Goal: Task Accomplishment & Management: Manage account settings

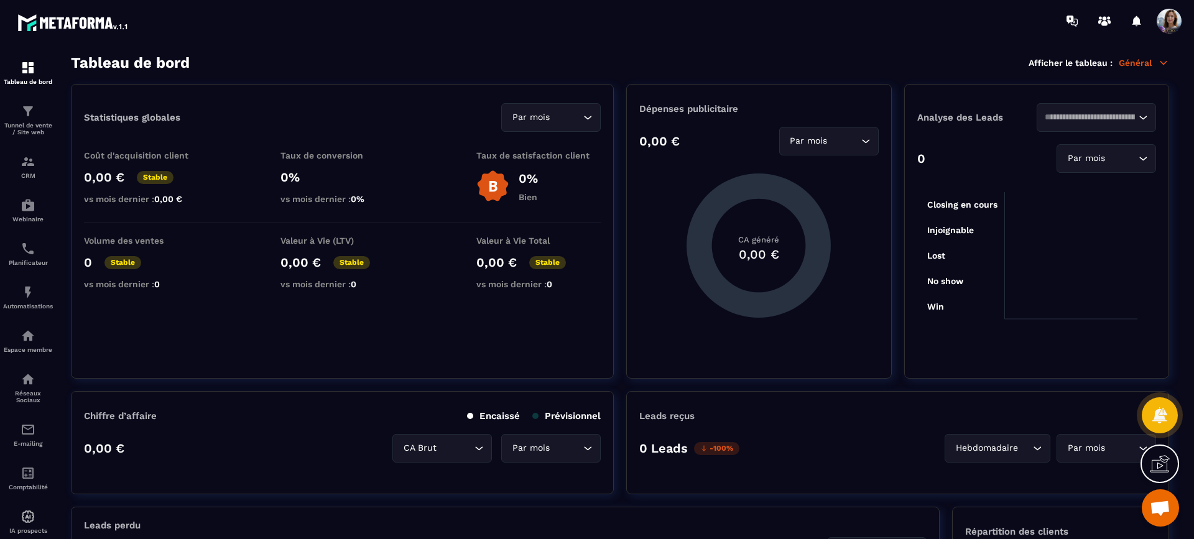
click at [37, 342] on div "Espace membre" at bounding box center [28, 340] width 50 height 25
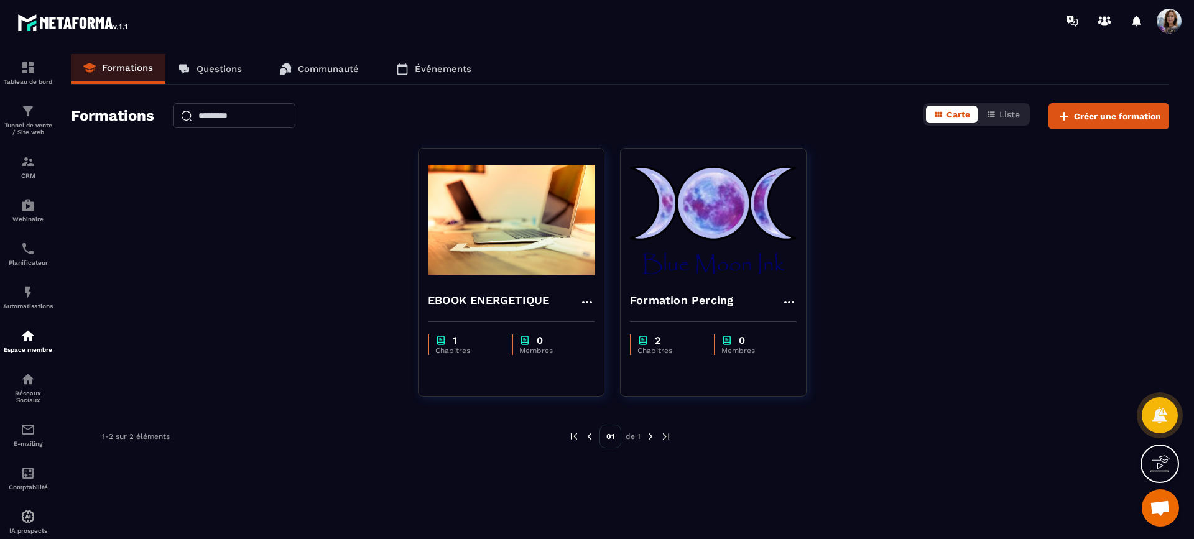
click at [692, 244] on img at bounding box center [713, 220] width 167 height 124
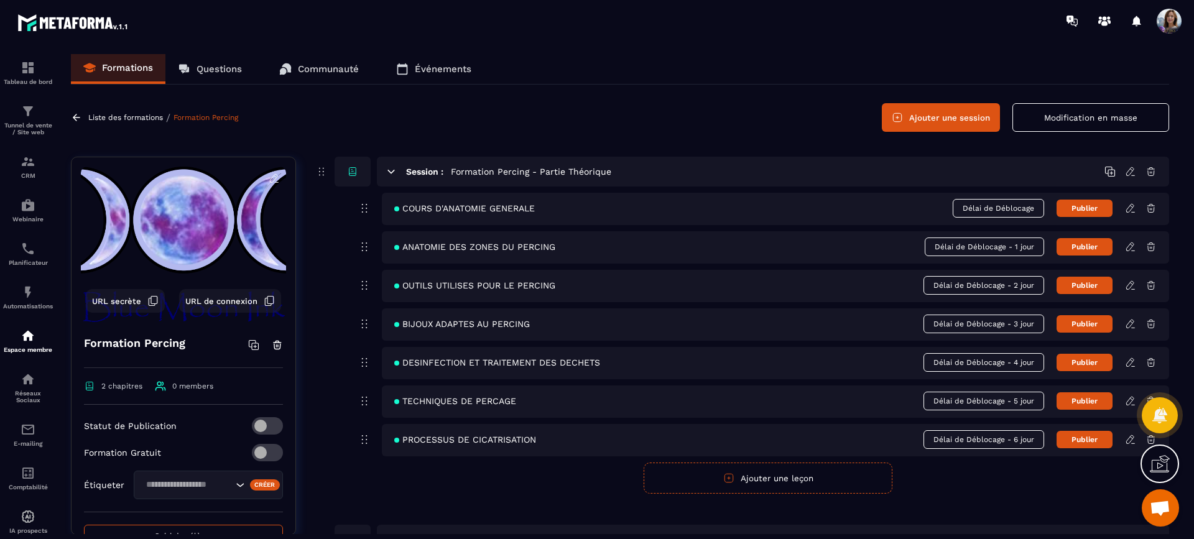
click at [0, 0] on img at bounding box center [0, 0] width 0 height 0
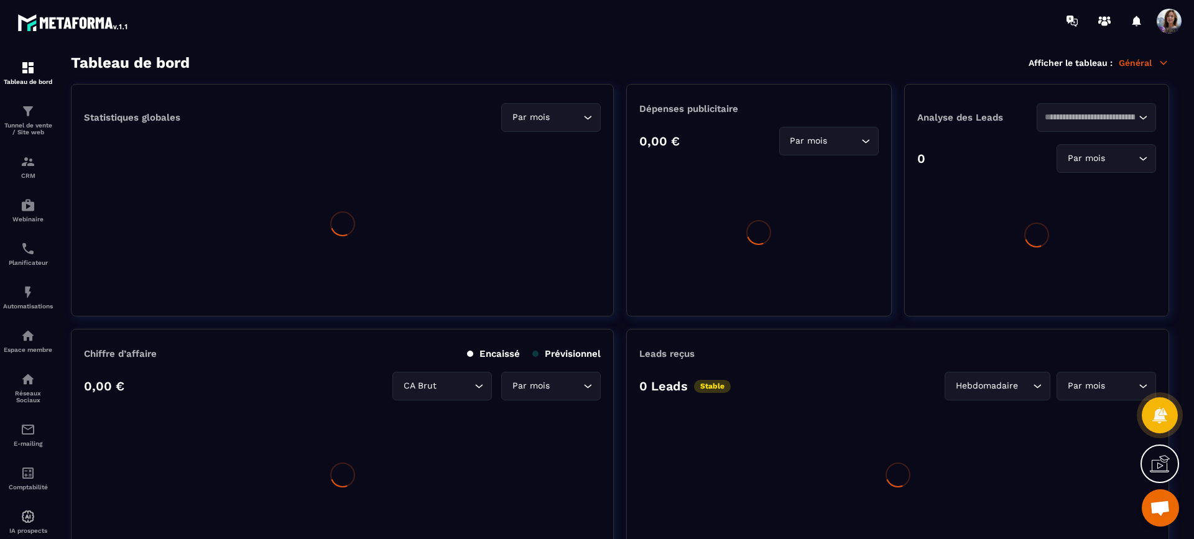
click at [1168, 22] on span at bounding box center [1168, 21] width 25 height 25
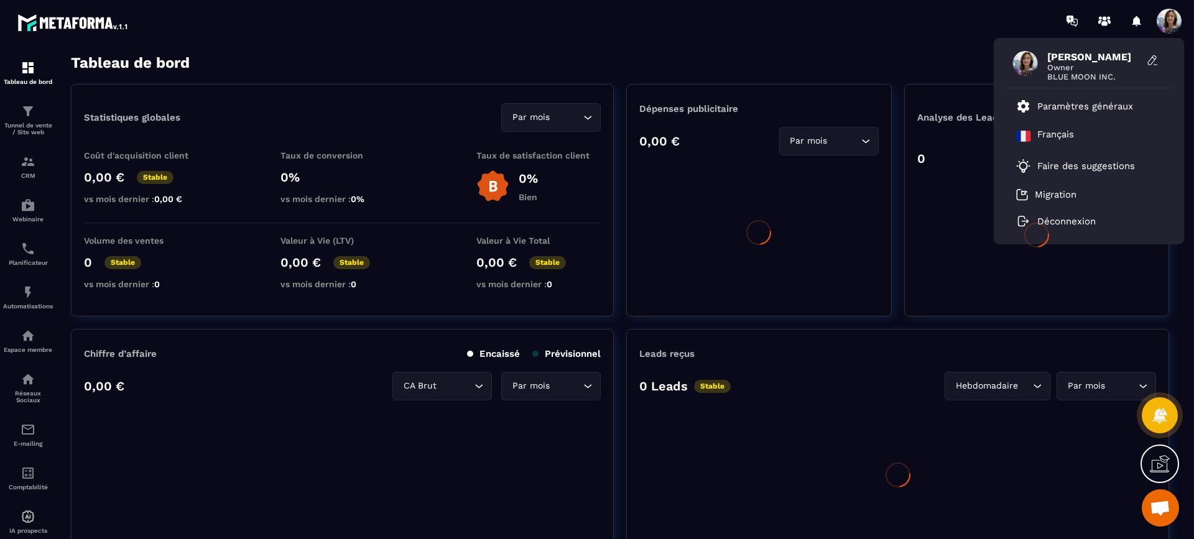
click at [1102, 104] on p "Paramètres généraux" at bounding box center [1085, 106] width 96 height 11
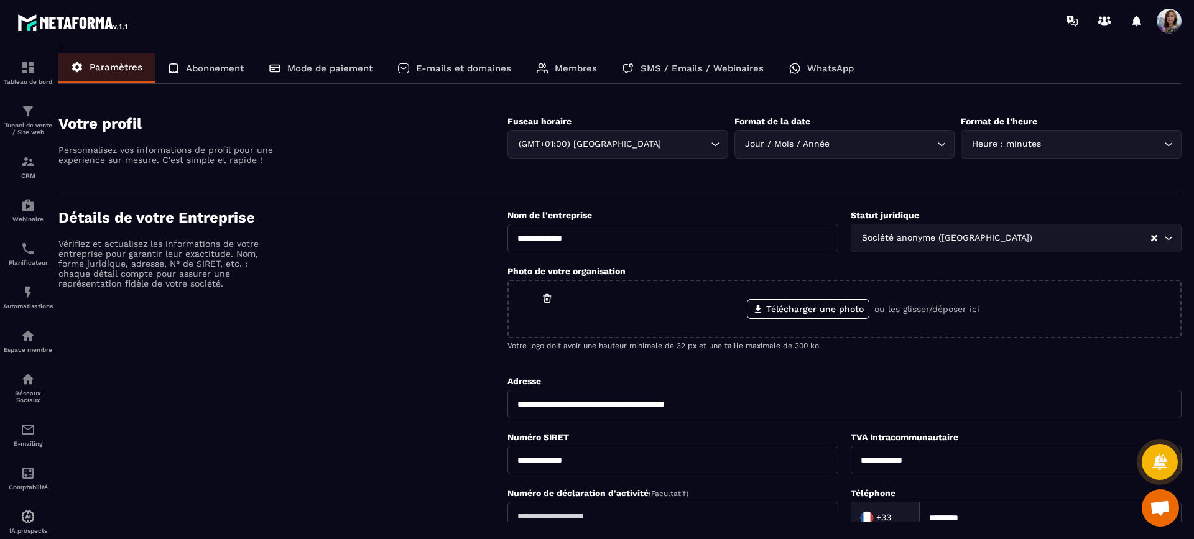
click at [475, 67] on p "E-mails et domaines" at bounding box center [463, 68] width 95 height 11
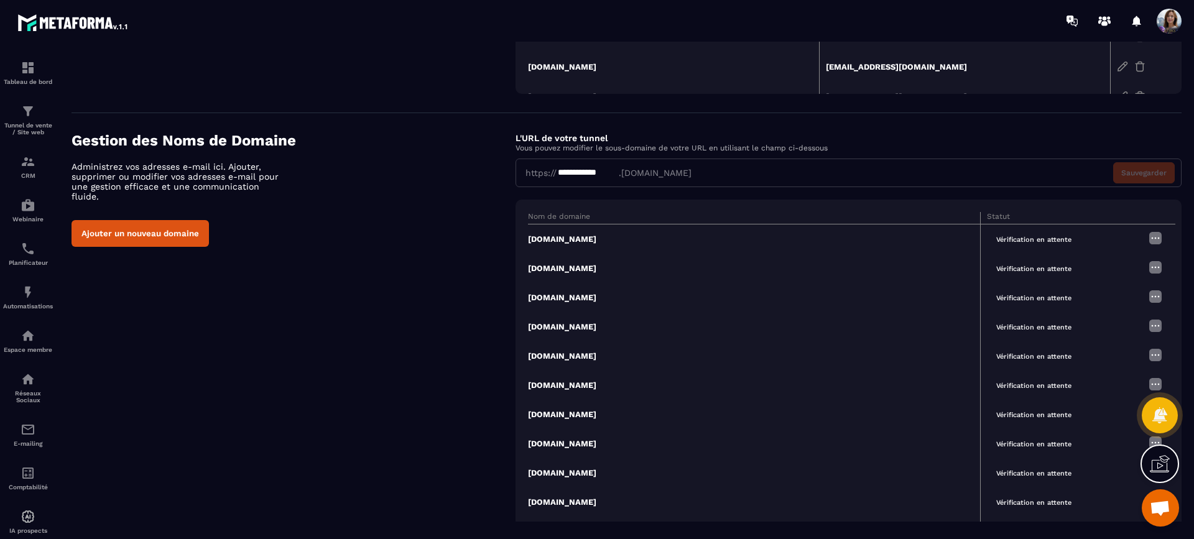
scroll to position [387, 0]
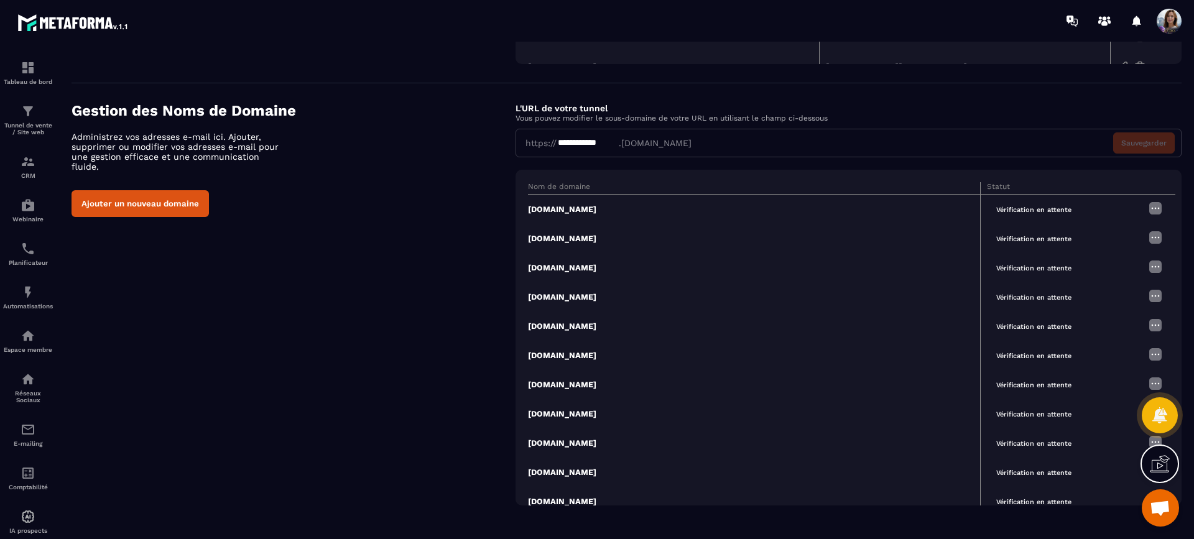
click at [1148, 212] on img at bounding box center [1155, 208] width 15 height 15
click at [1134, 229] on link "Modifier" at bounding box center [1123, 232] width 62 height 11
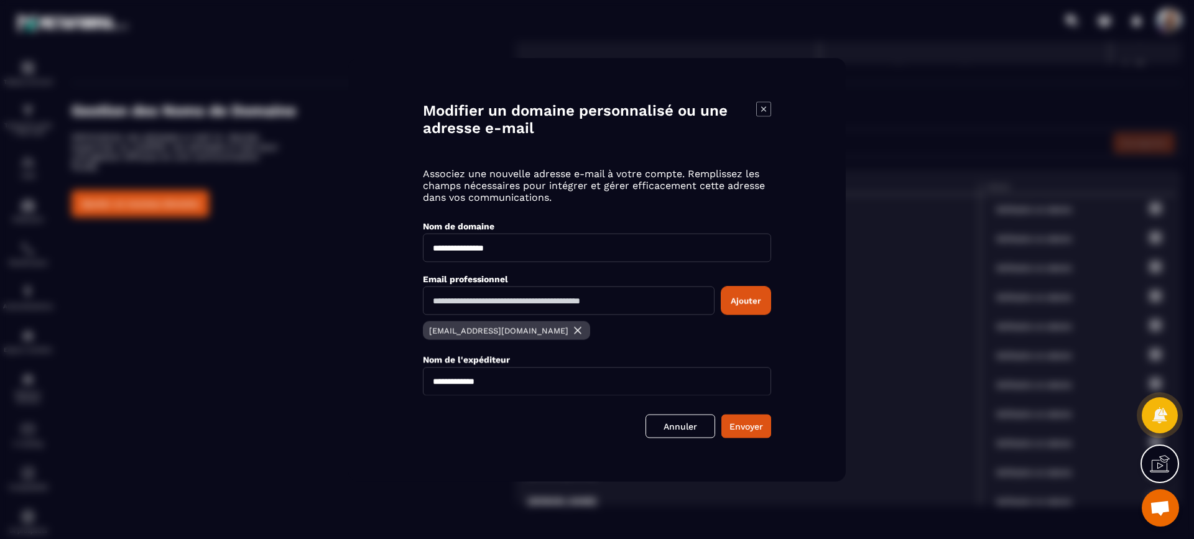
click at [699, 426] on link "Annuler" at bounding box center [680, 426] width 70 height 24
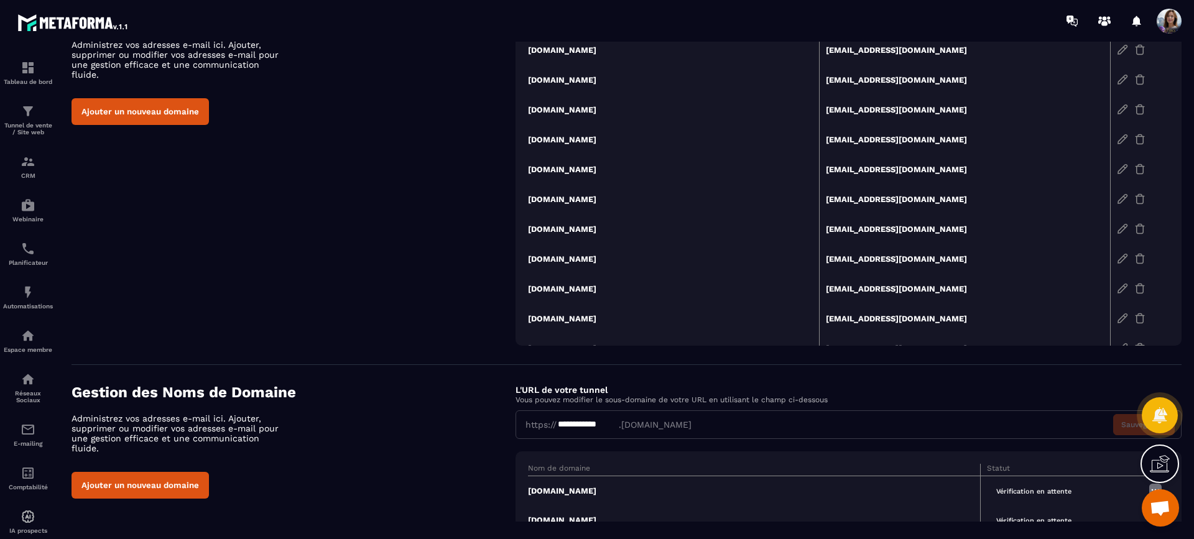
scroll to position [0, 0]
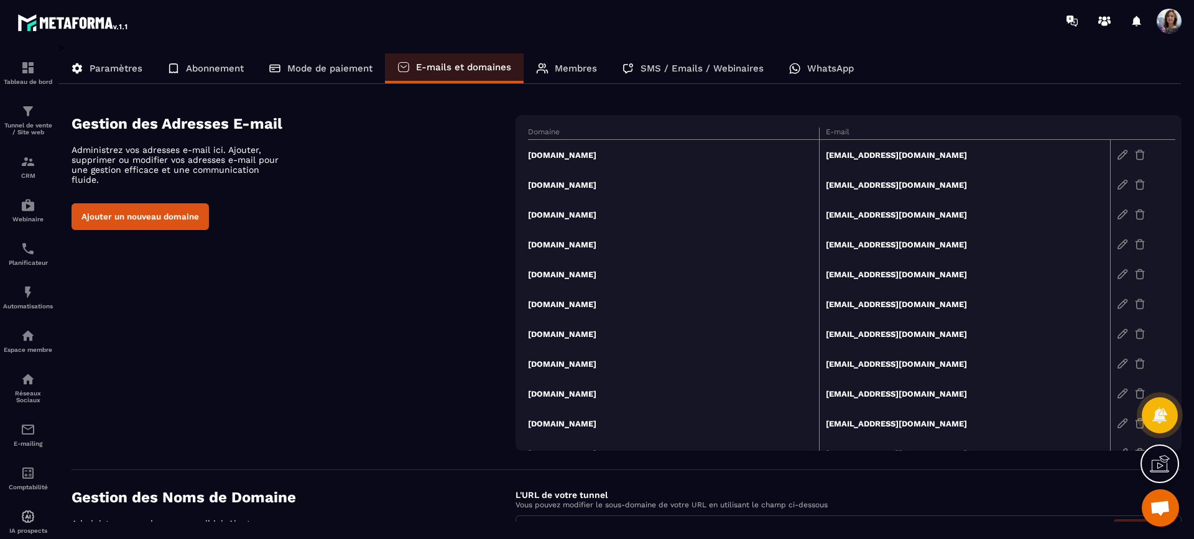
click at [1117, 157] on img at bounding box center [1122, 154] width 11 height 11
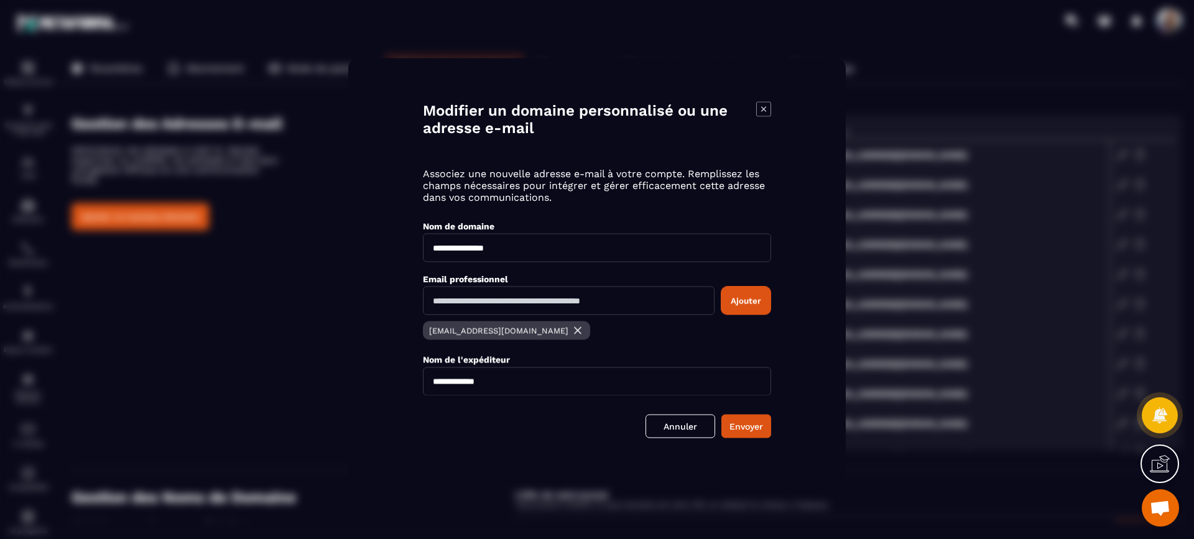
click at [691, 424] on link "Annuler" at bounding box center [680, 426] width 70 height 24
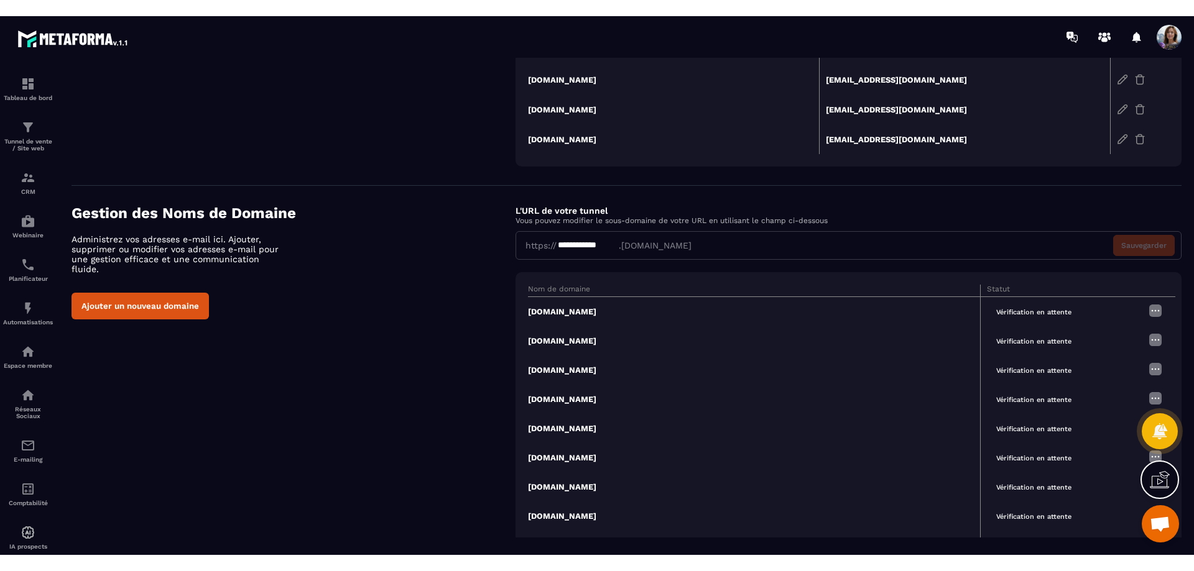
scroll to position [339, 0]
